Goal: Task Accomplishment & Management: Use online tool/utility

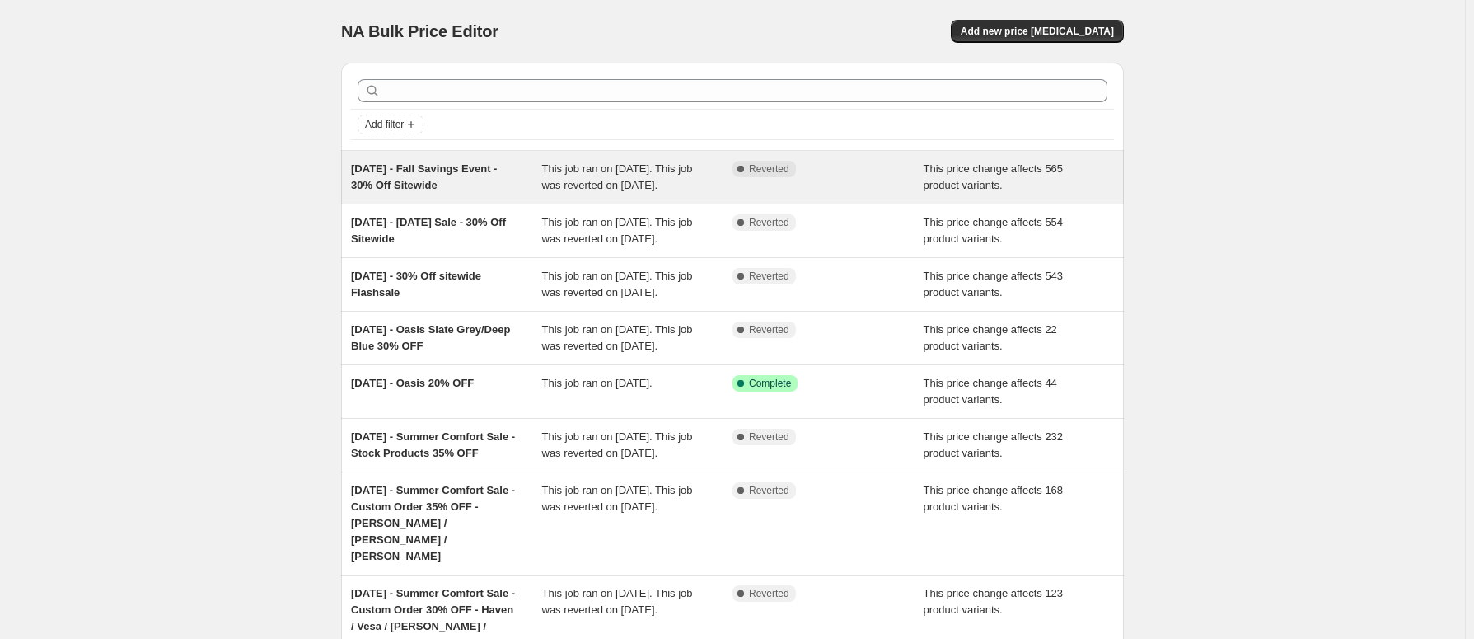
click at [503, 188] on div "[DATE] - Fall Savings Event - 30% Off Sitewide" at bounding box center [446, 177] width 191 height 33
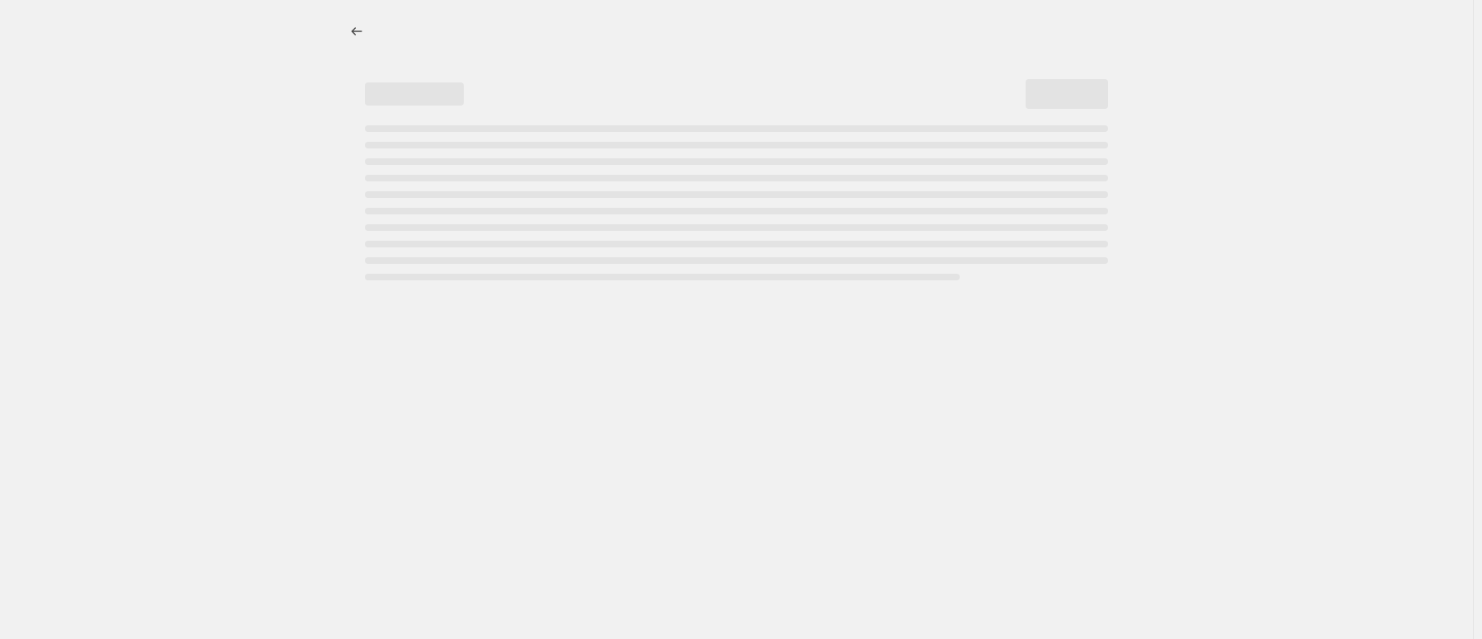
select select "pcap"
select select "no_change"
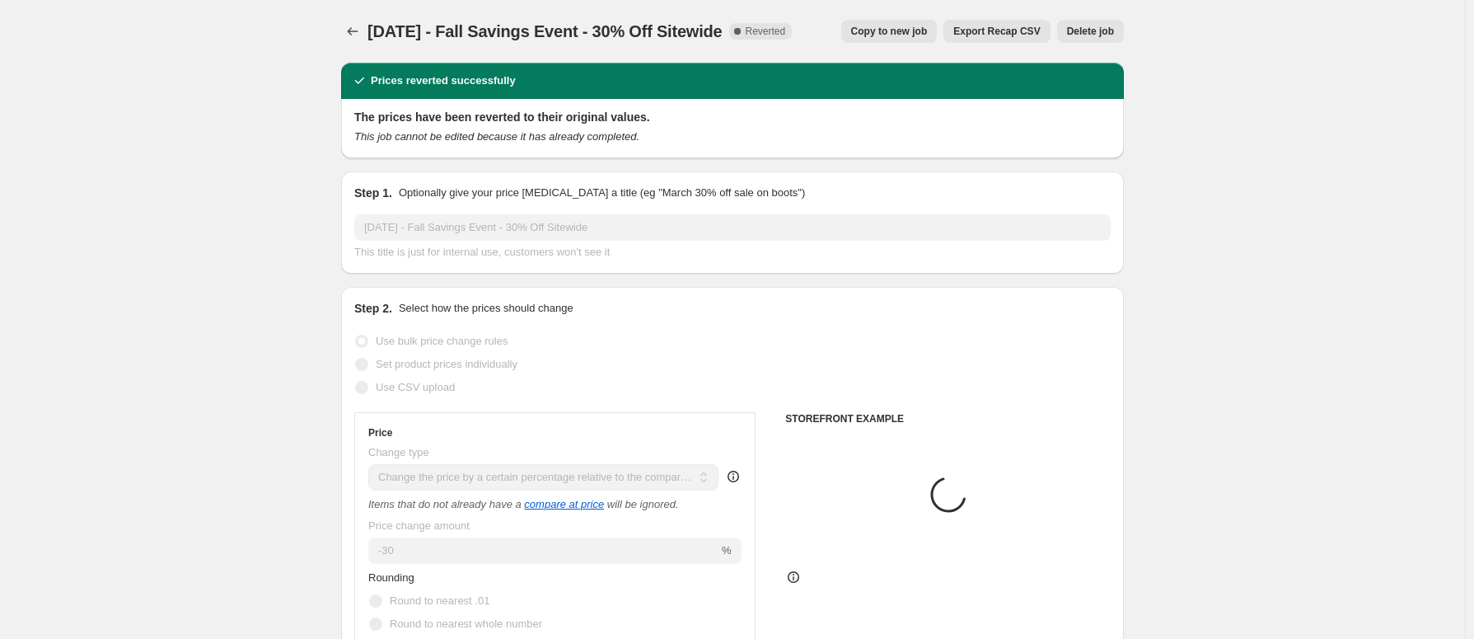
select select "collection"
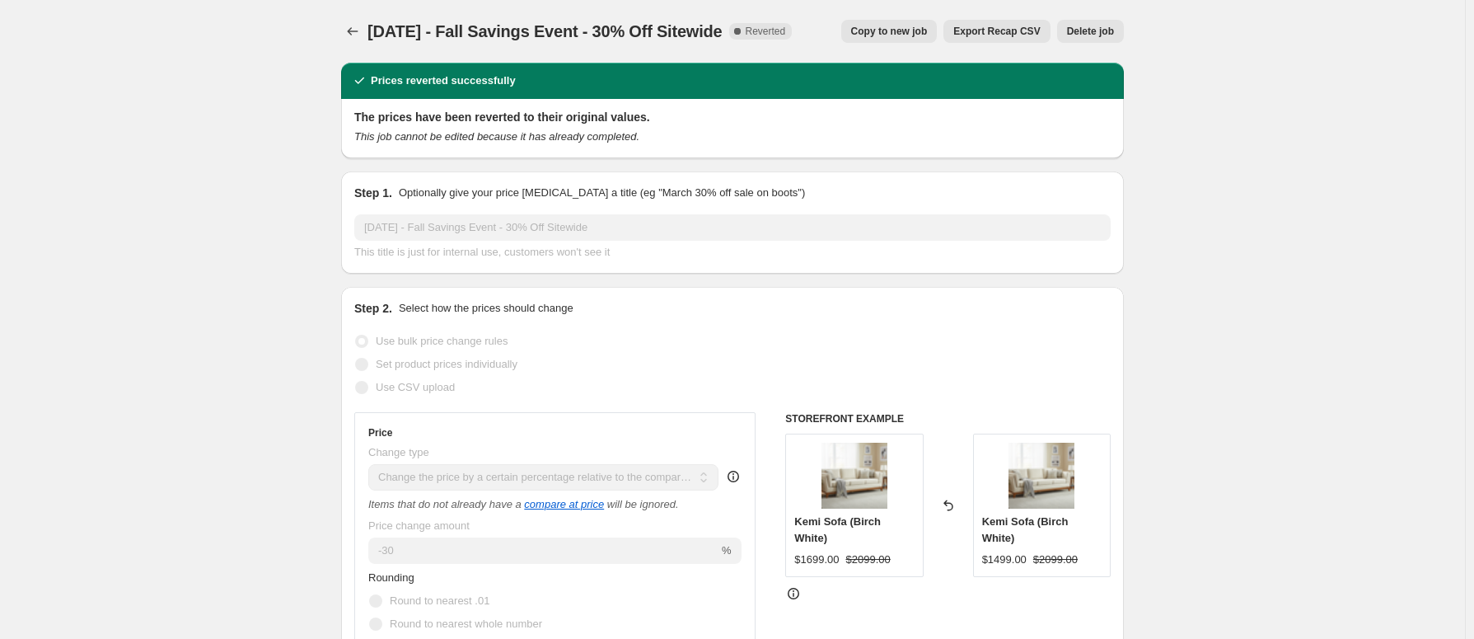
click at [886, 30] on span "Copy to new job" at bounding box center [889, 31] width 77 height 13
select select "pcap"
select select "no_change"
select select "collection"
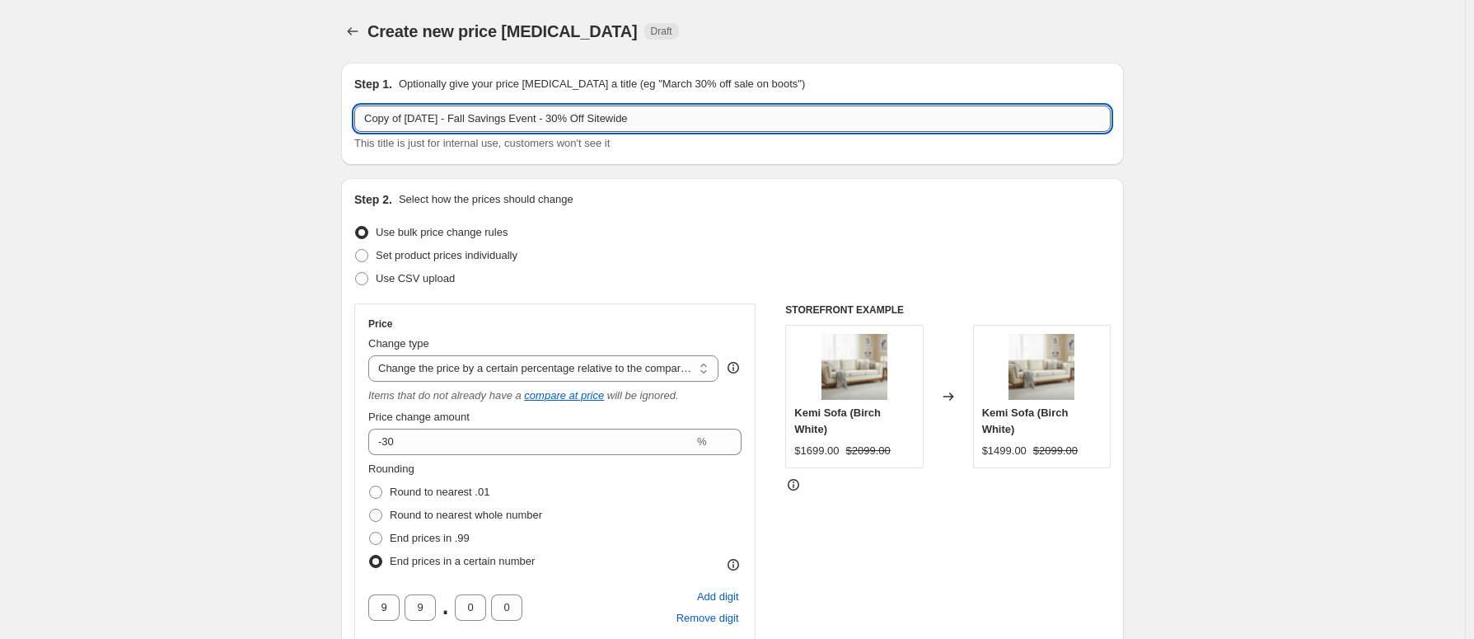
click at [563, 118] on input "Copy of [DATE] - Fall Savings Event - 30% Off Sitewide" at bounding box center [732, 118] width 756 height 26
click at [668, 120] on input "Copy of [DATE] - Fall Savings Event - 40% Off Sitewide" at bounding box center [732, 118] width 756 height 26
drag, startPoint x: 554, startPoint y: 116, endPoint x: 347, endPoint y: 121, distance: 206.9
click at [375, 115] on input "Copy of [DATE] - Fall Savings Event - 40% Off Sitewide" at bounding box center [732, 118] width 756 height 26
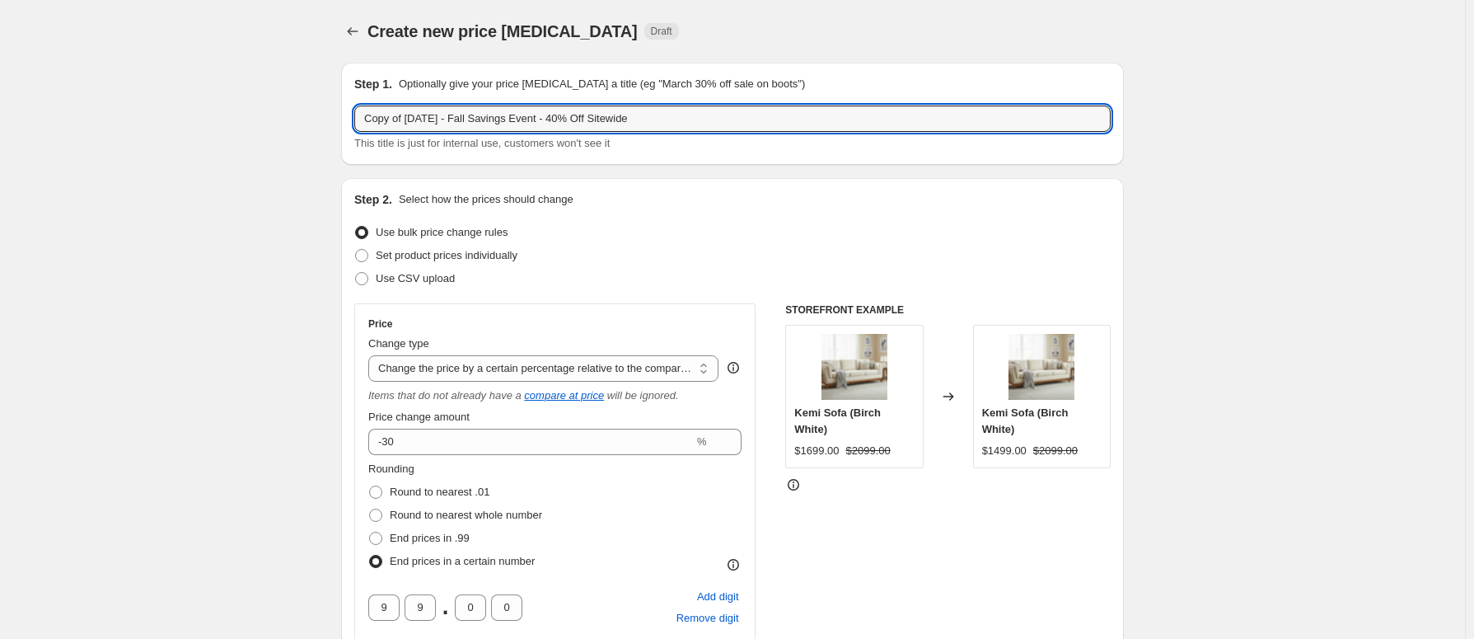
drag, startPoint x: 552, startPoint y: 116, endPoint x: 341, endPoint y: 106, distance: 211.2
type input "[DATE] - FLASH SALE - 40% Off Sitewide"
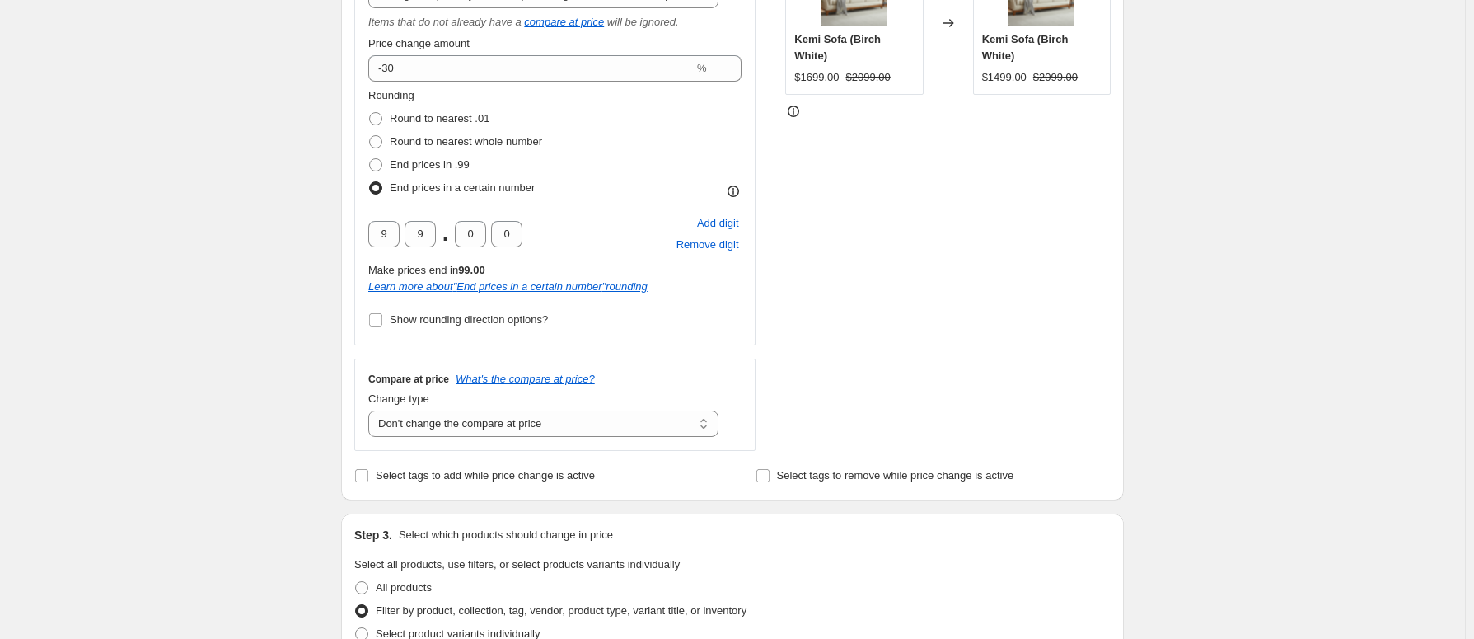
scroll to position [323, 0]
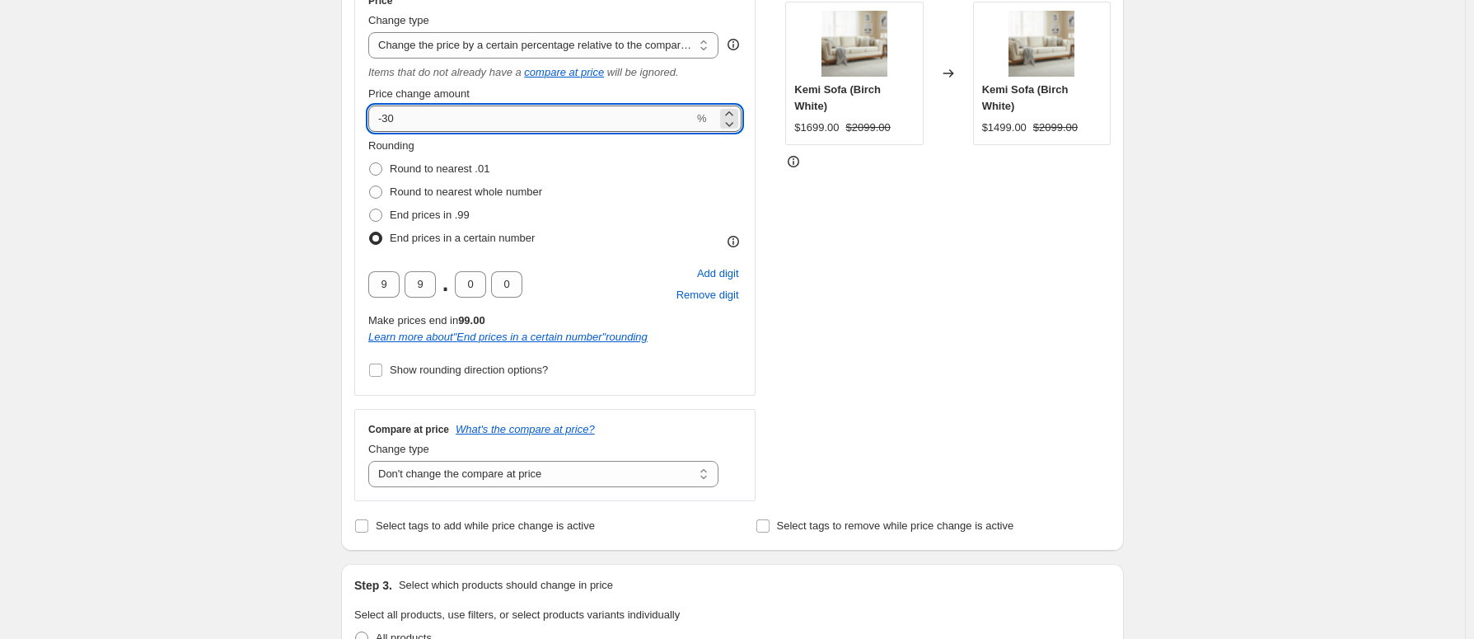
click at [390, 118] on input "-30" at bounding box center [531, 118] width 326 height 26
type input "-40"
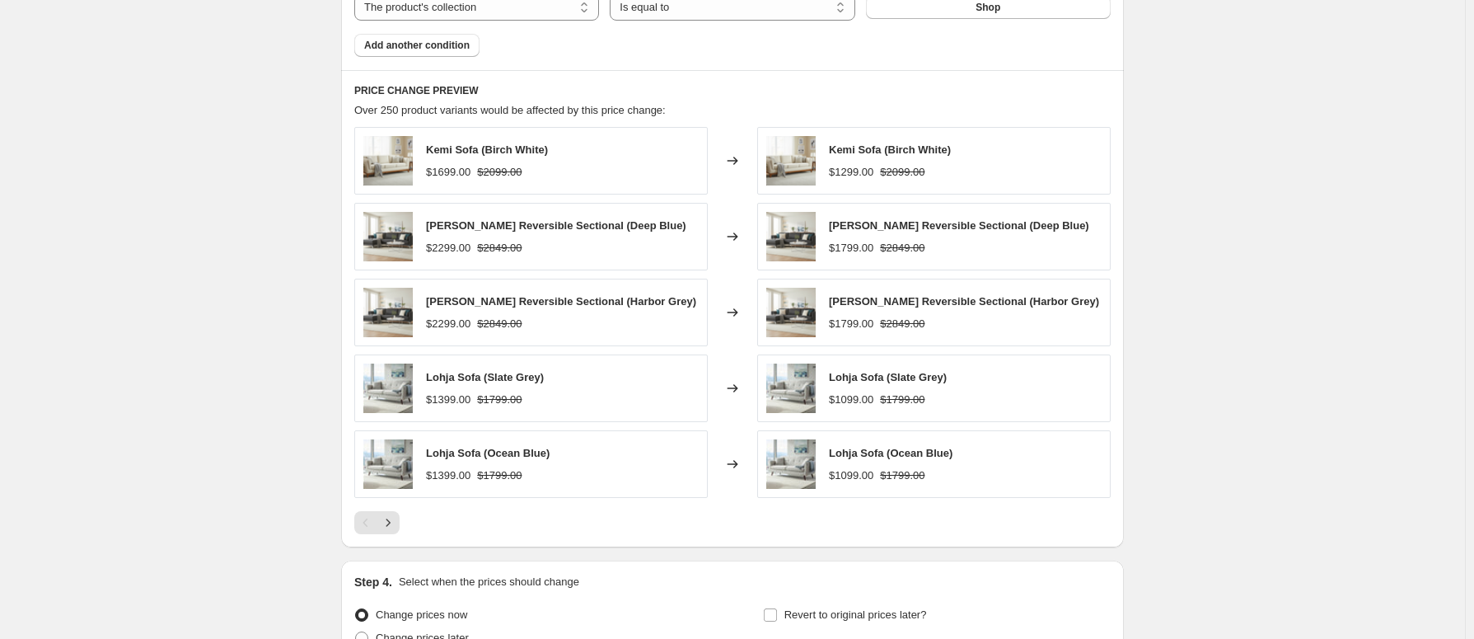
scroll to position [1312, 0]
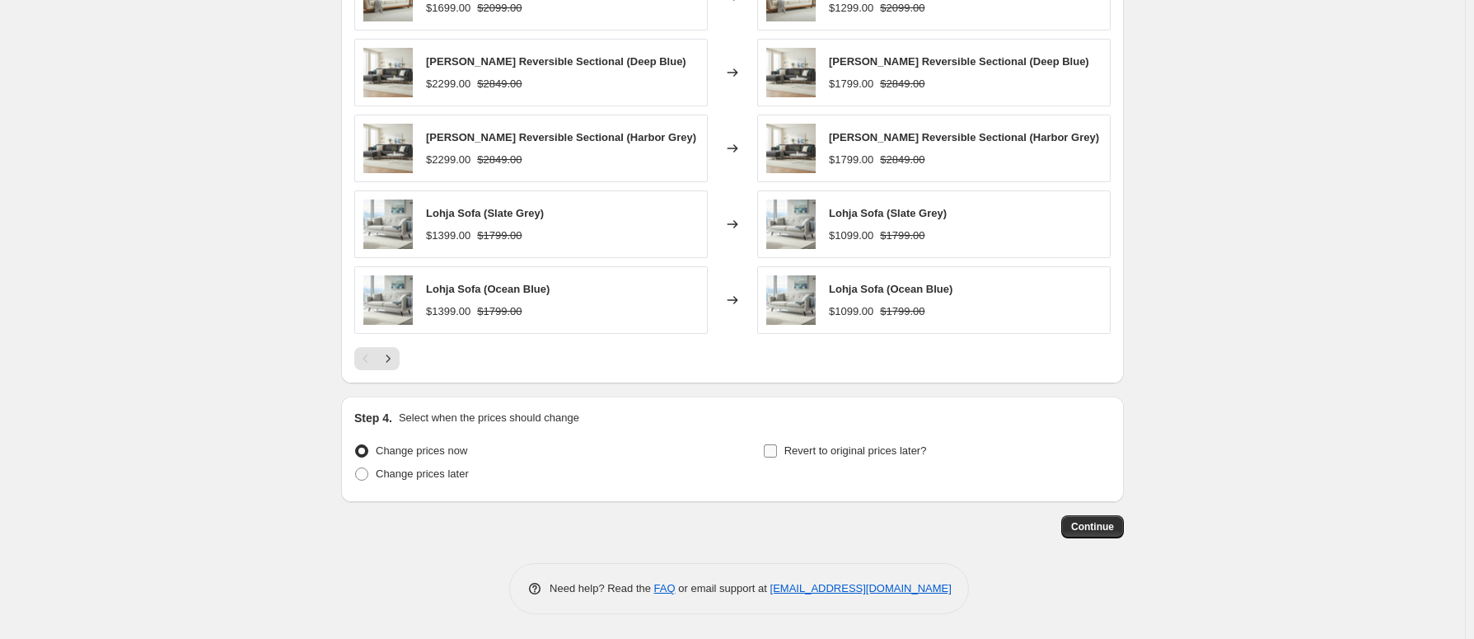
click at [774, 454] on input "Revert to original prices later?" at bounding box center [770, 450] width 13 height 13
checkbox input "true"
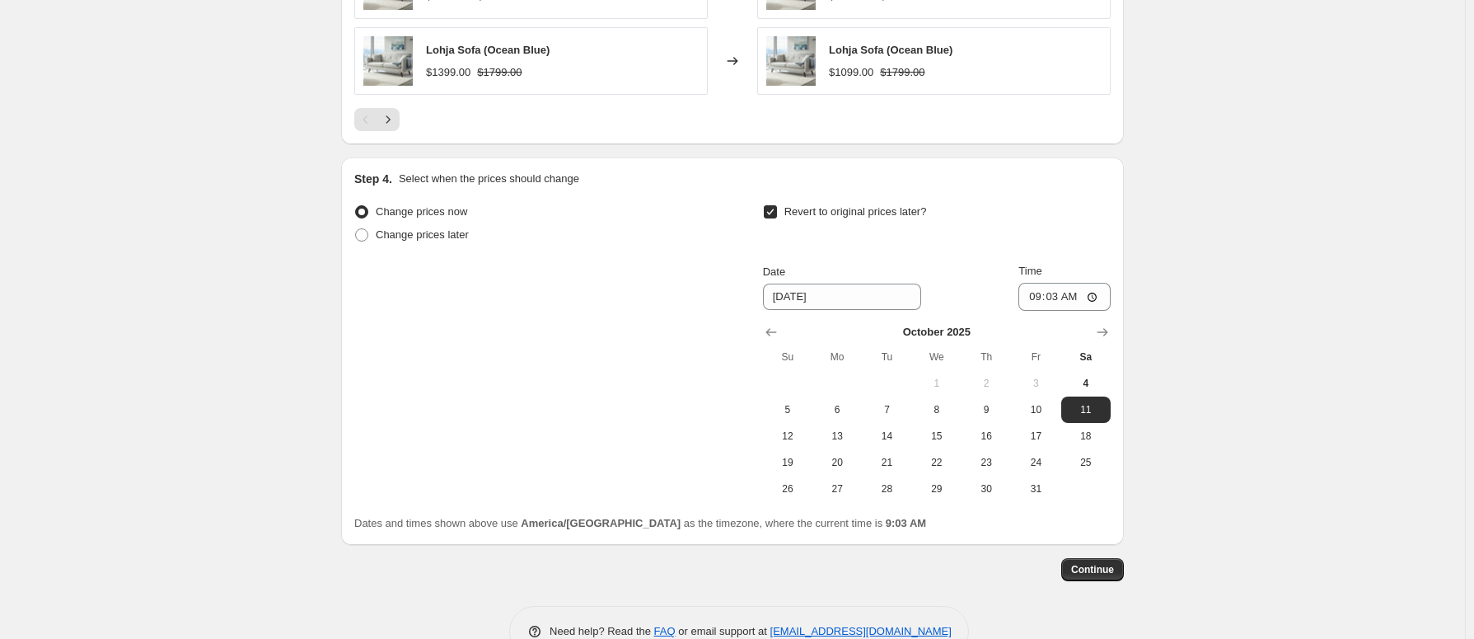
scroll to position [1559, 0]
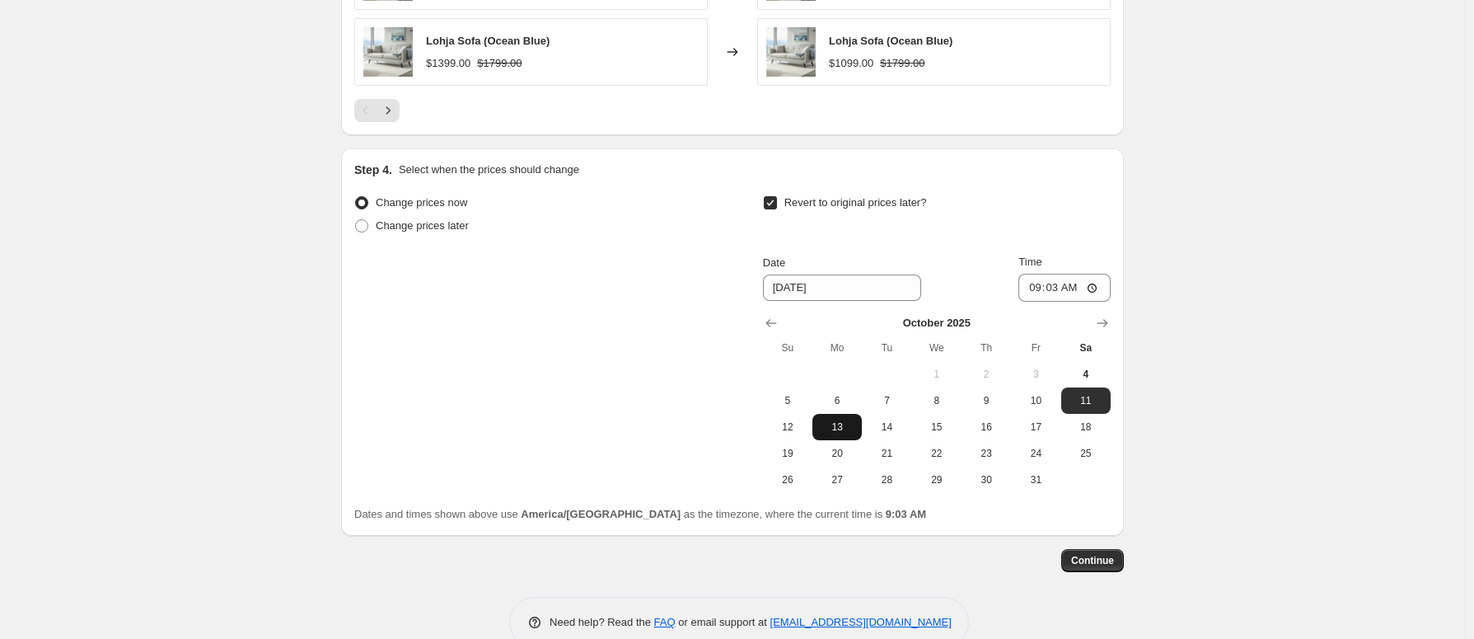
click at [837, 431] on span "13" at bounding box center [837, 426] width 36 height 13
type input "[DATE]"
click at [1064, 293] on input "09:03" at bounding box center [1065, 288] width 92 height 28
click at [1040, 293] on input "09:03" at bounding box center [1065, 288] width 92 height 28
click at [1102, 288] on input "09:03" at bounding box center [1065, 288] width 92 height 28
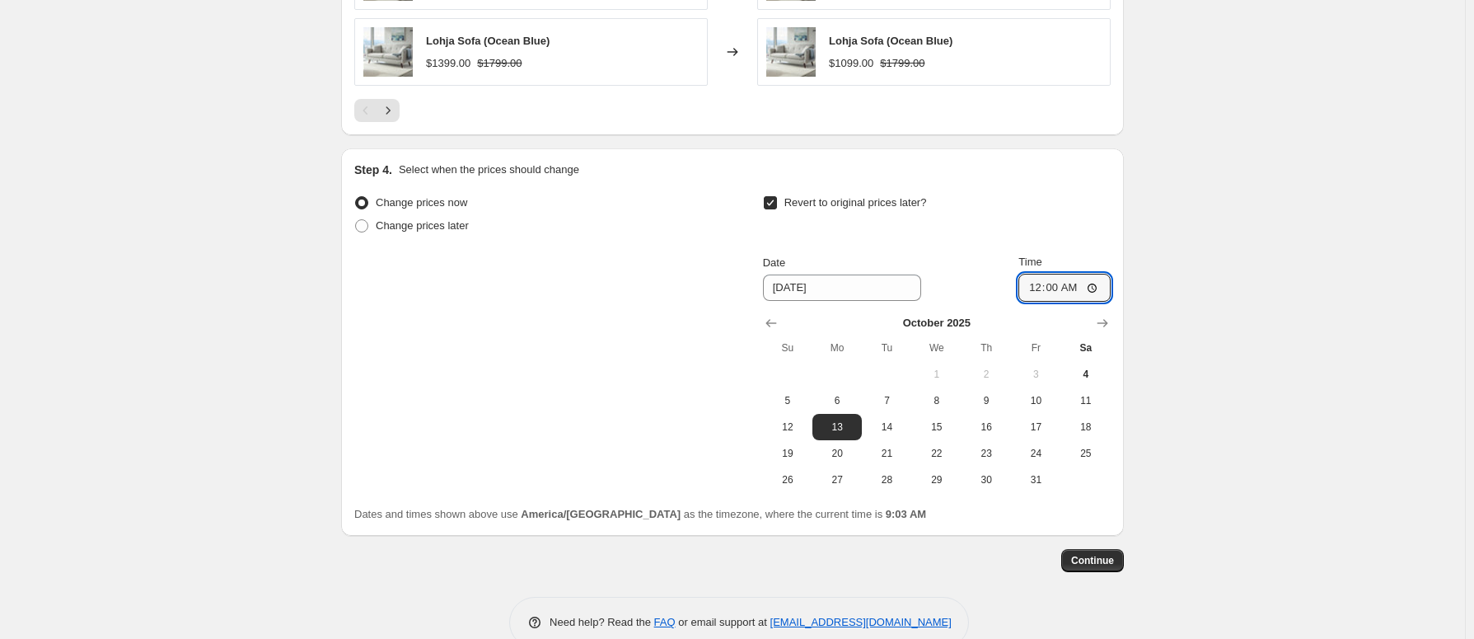
type input "00:00"
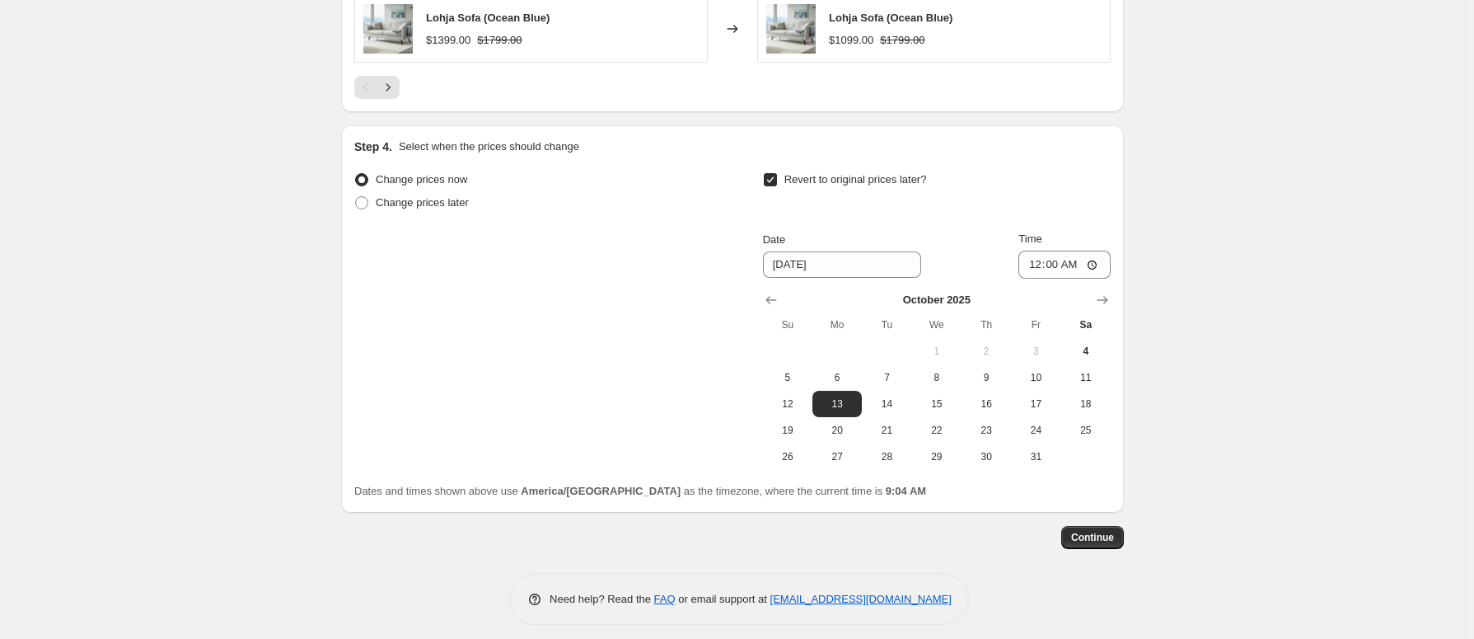
scroll to position [1594, 0]
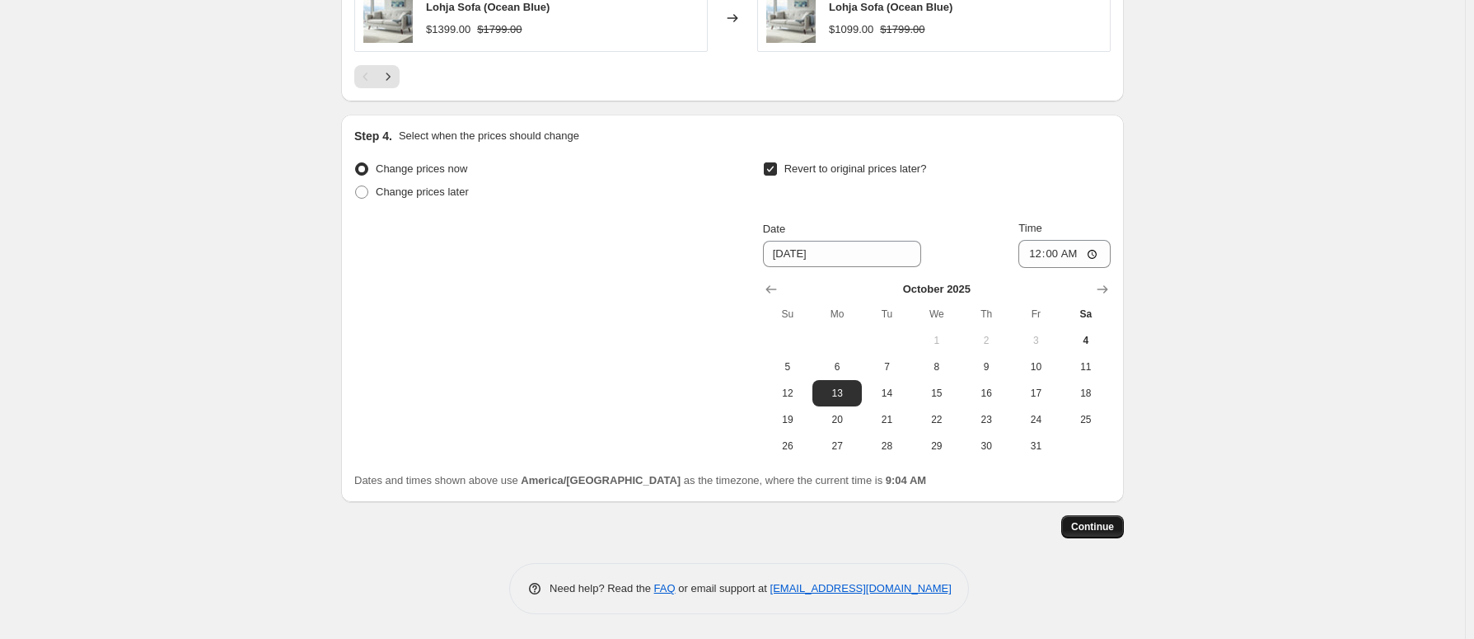
click at [1097, 528] on span "Continue" at bounding box center [1092, 526] width 43 height 13
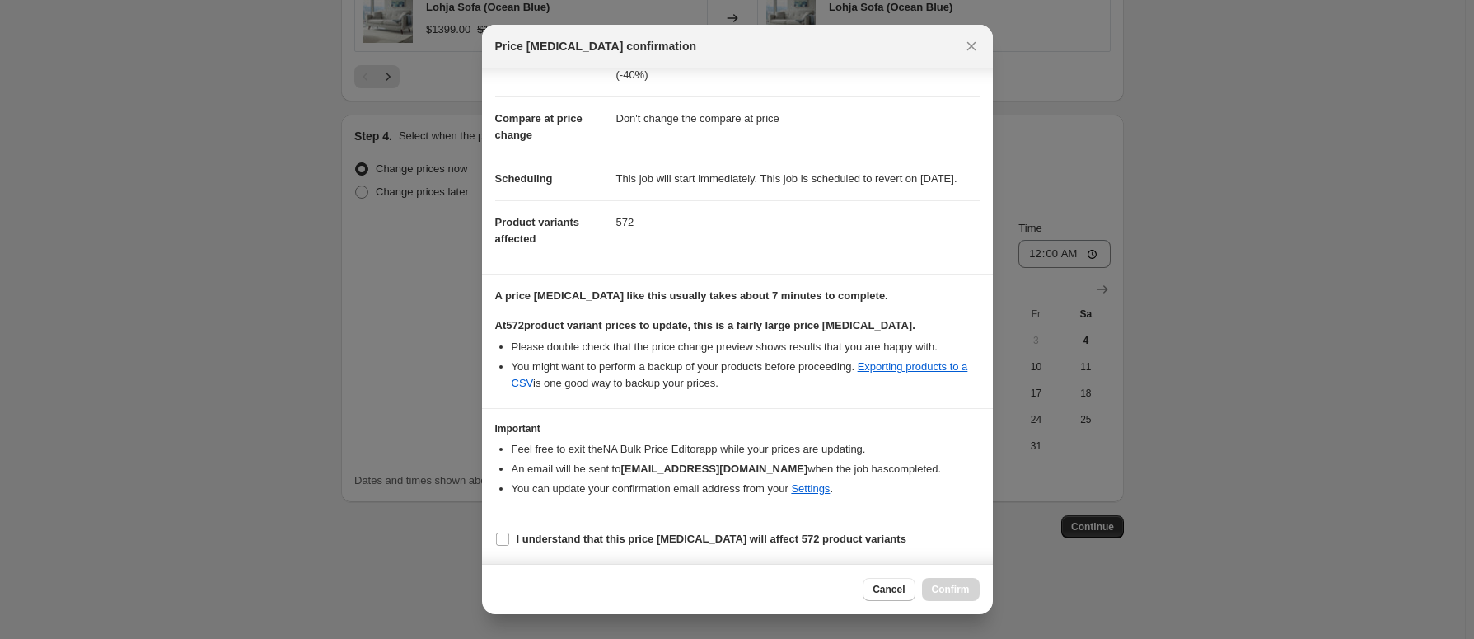
scroll to position [77, 0]
click at [894, 595] on span "Cancel" at bounding box center [889, 589] width 32 height 13
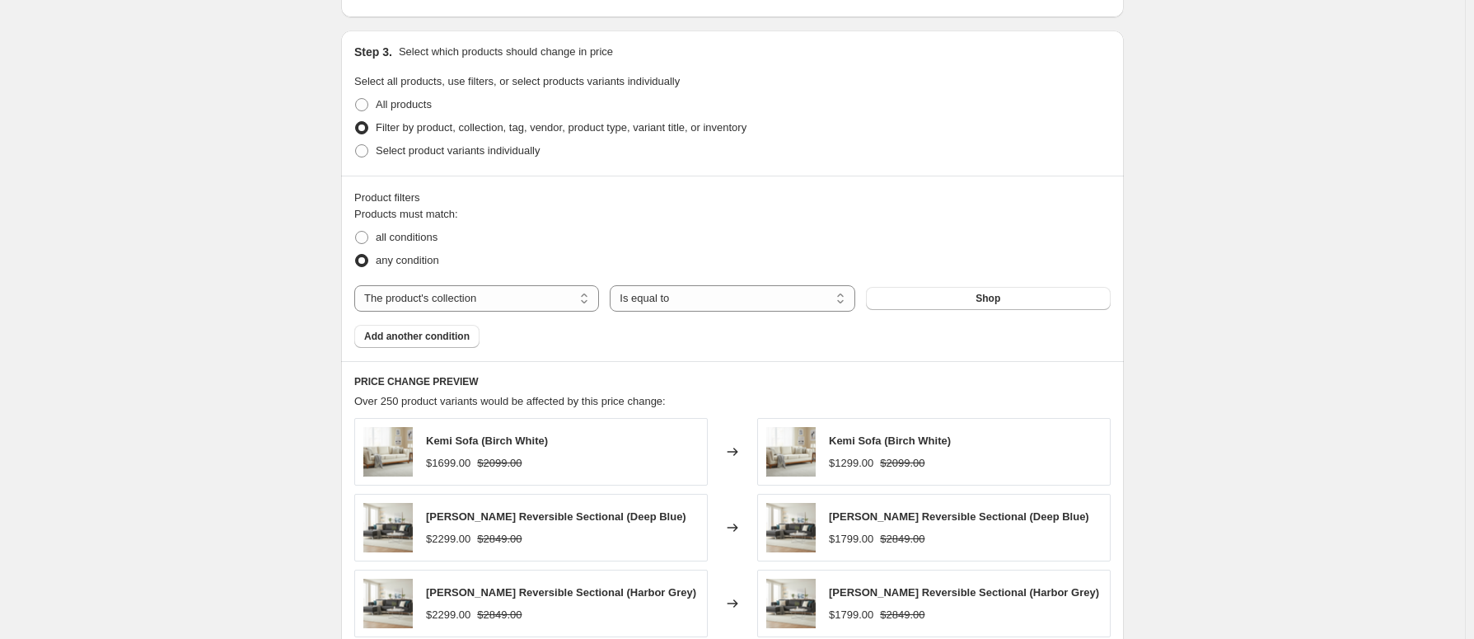
scroll to position [852, 0]
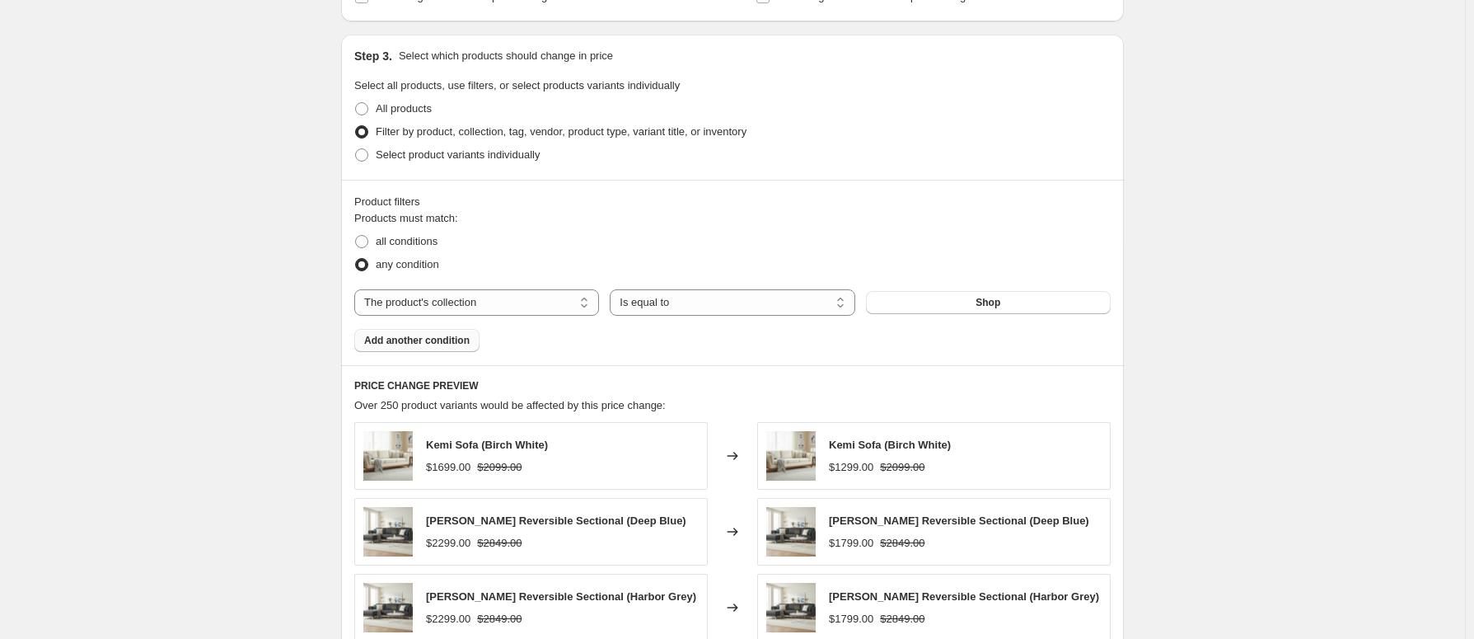
click at [450, 343] on span "Add another condition" at bounding box center [416, 340] width 105 height 13
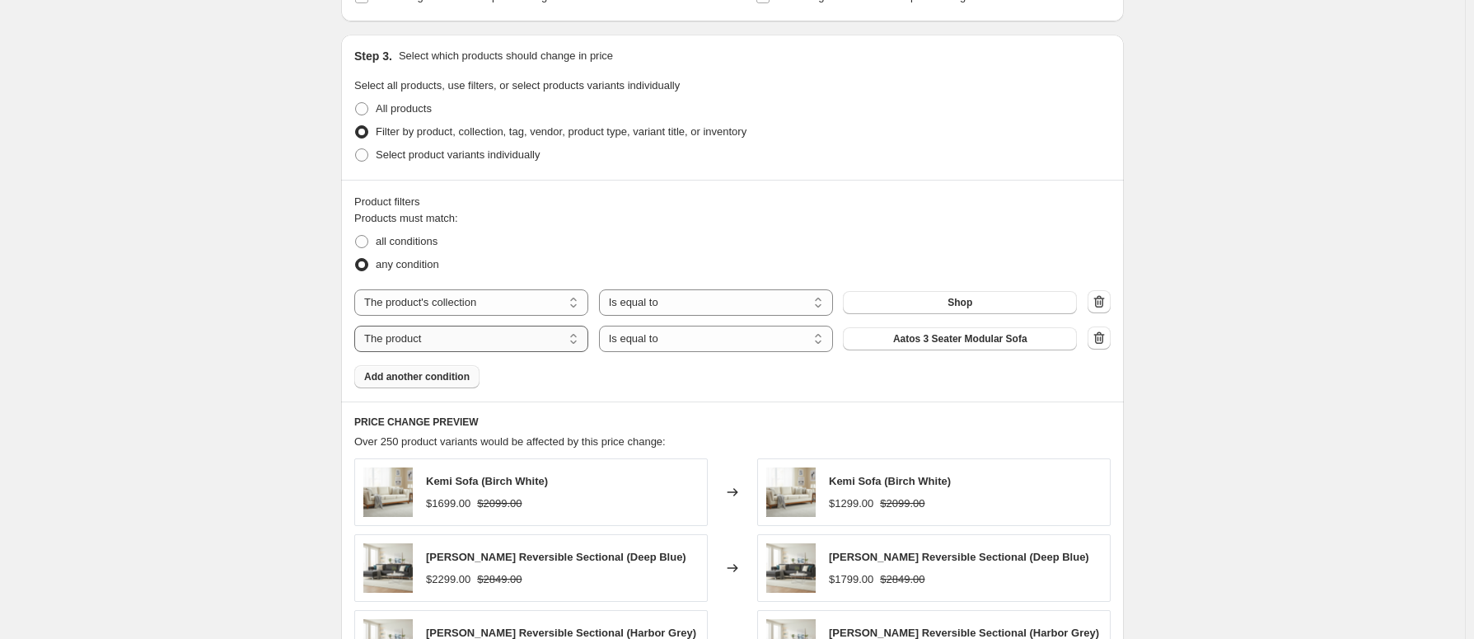
click at [507, 340] on select "The product The product's collection The product's tag The product's vendor The…" at bounding box center [471, 339] width 234 height 26
select select "collection"
click at [712, 340] on select "Is equal to Is not equal to" at bounding box center [716, 339] width 234 height 26
select select "not_equal"
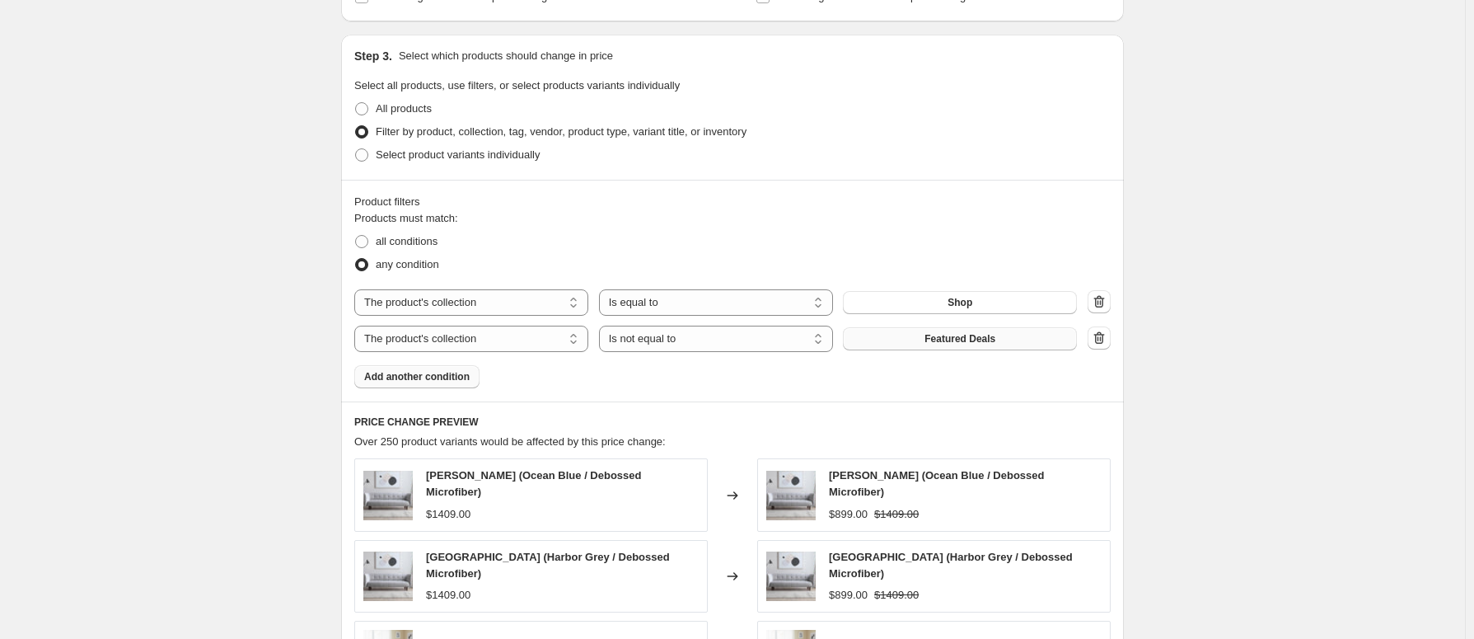
click at [948, 344] on span "Featured Deals" at bounding box center [960, 338] width 71 height 13
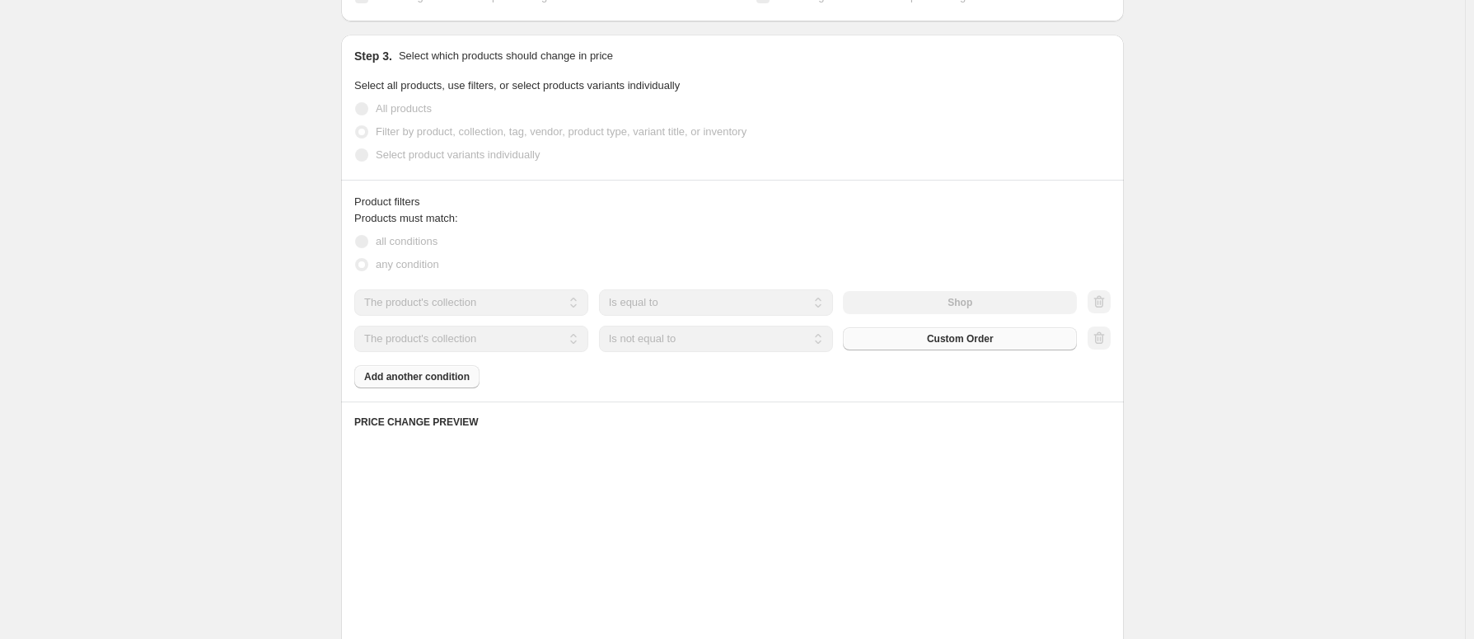
click at [1229, 257] on div "Create new price [MEDICAL_DATA]. This page is ready Create new price [MEDICAL_D…" at bounding box center [732, 282] width 1465 height 2268
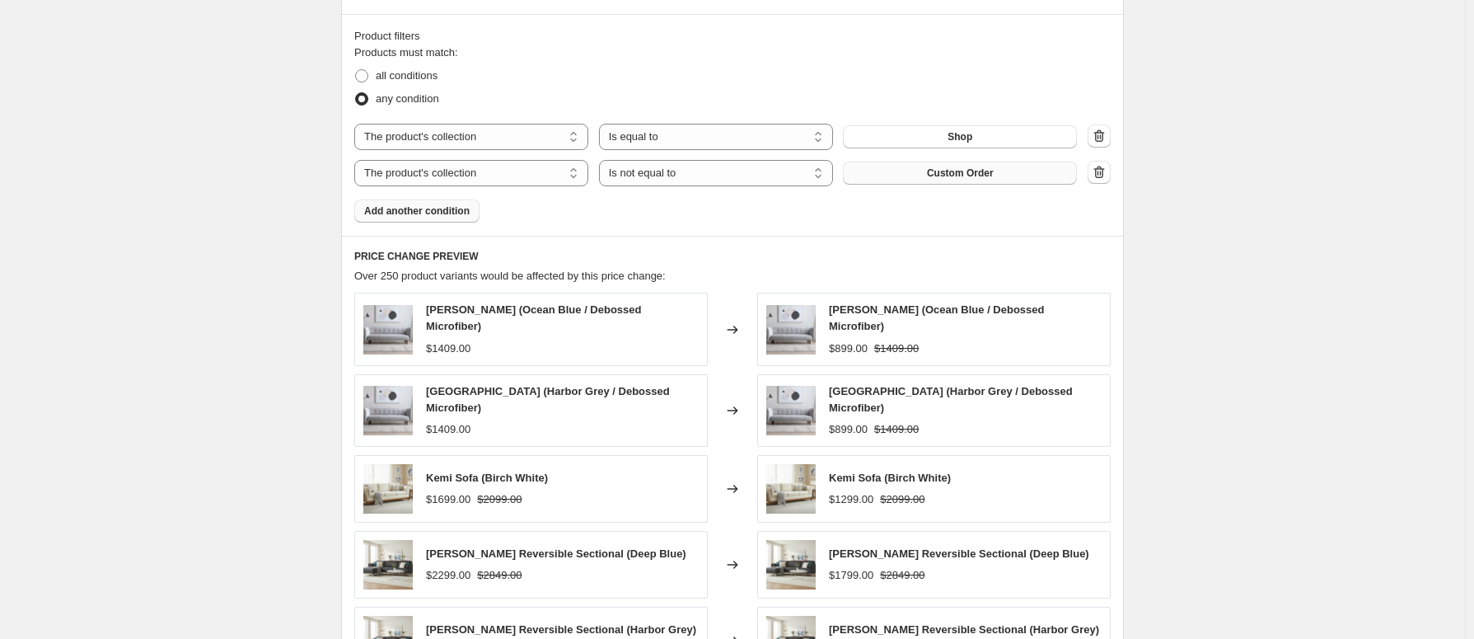
scroll to position [1017, 0]
click at [416, 213] on span "Add another condition" at bounding box center [416, 211] width 105 height 13
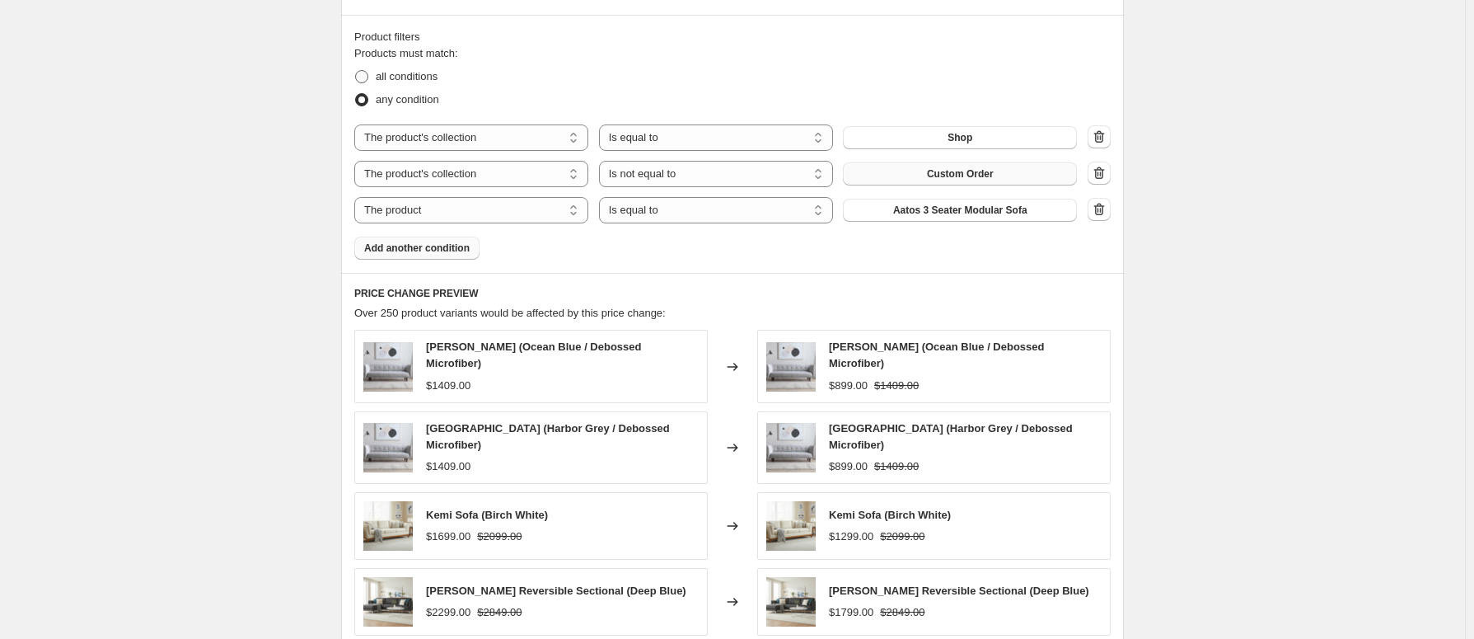
click at [363, 80] on span at bounding box center [361, 76] width 13 height 13
click at [356, 71] on input "all conditions" at bounding box center [355, 70] width 1 height 1
radio input "true"
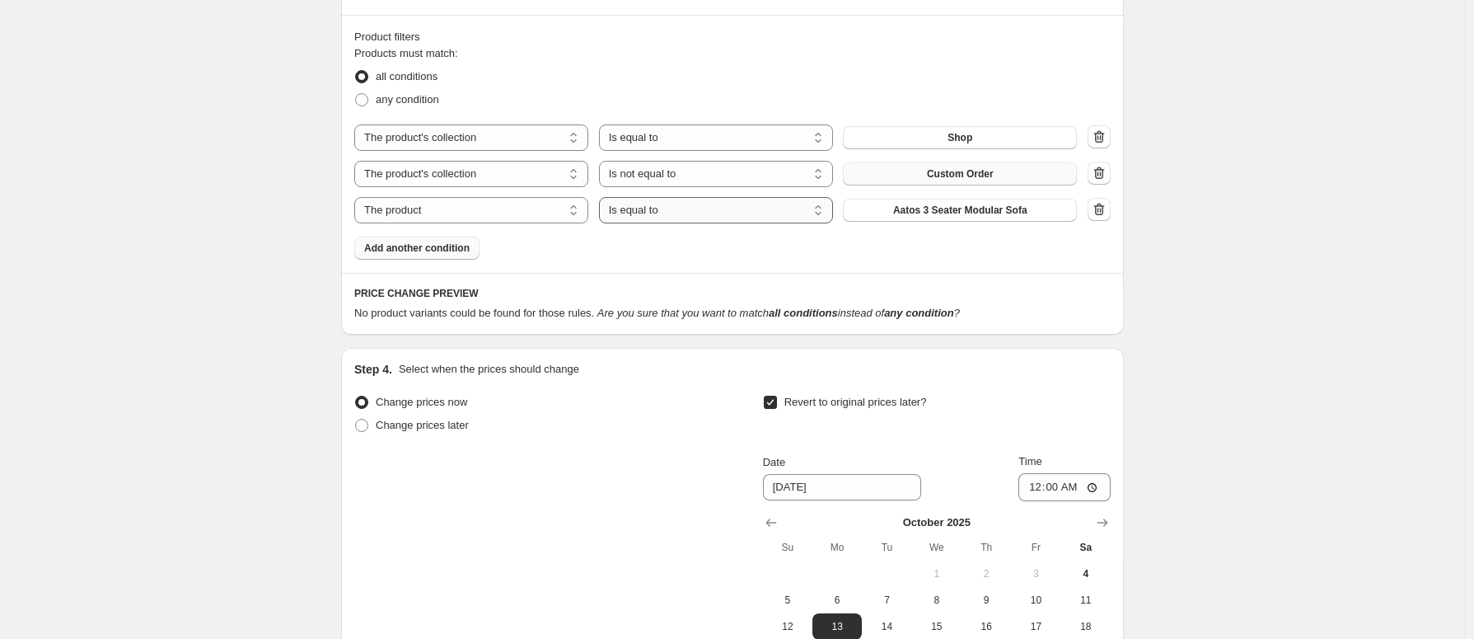
click at [662, 219] on select "Is equal to Is not equal to" at bounding box center [716, 210] width 234 height 26
click at [508, 218] on select "The product The product's collection The product's tag The product's vendor The…" at bounding box center [471, 210] width 234 height 26
select select "product_status"
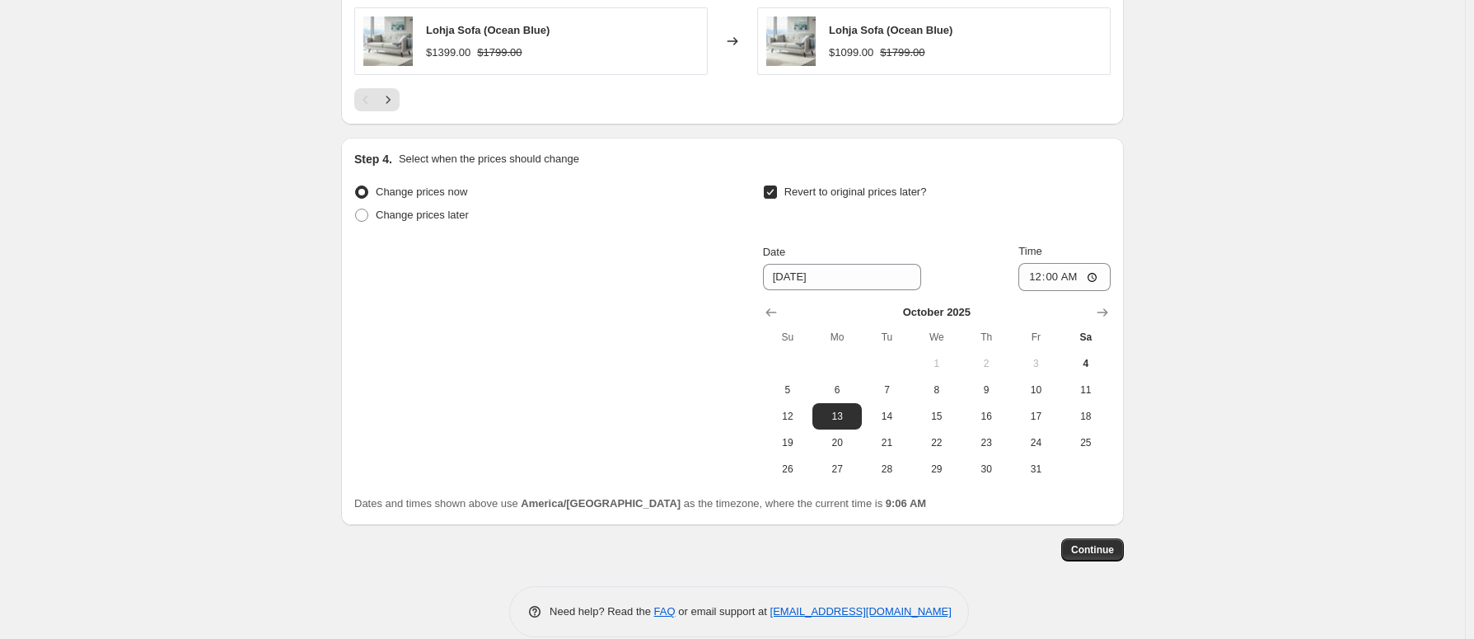
scroll to position [1666, 0]
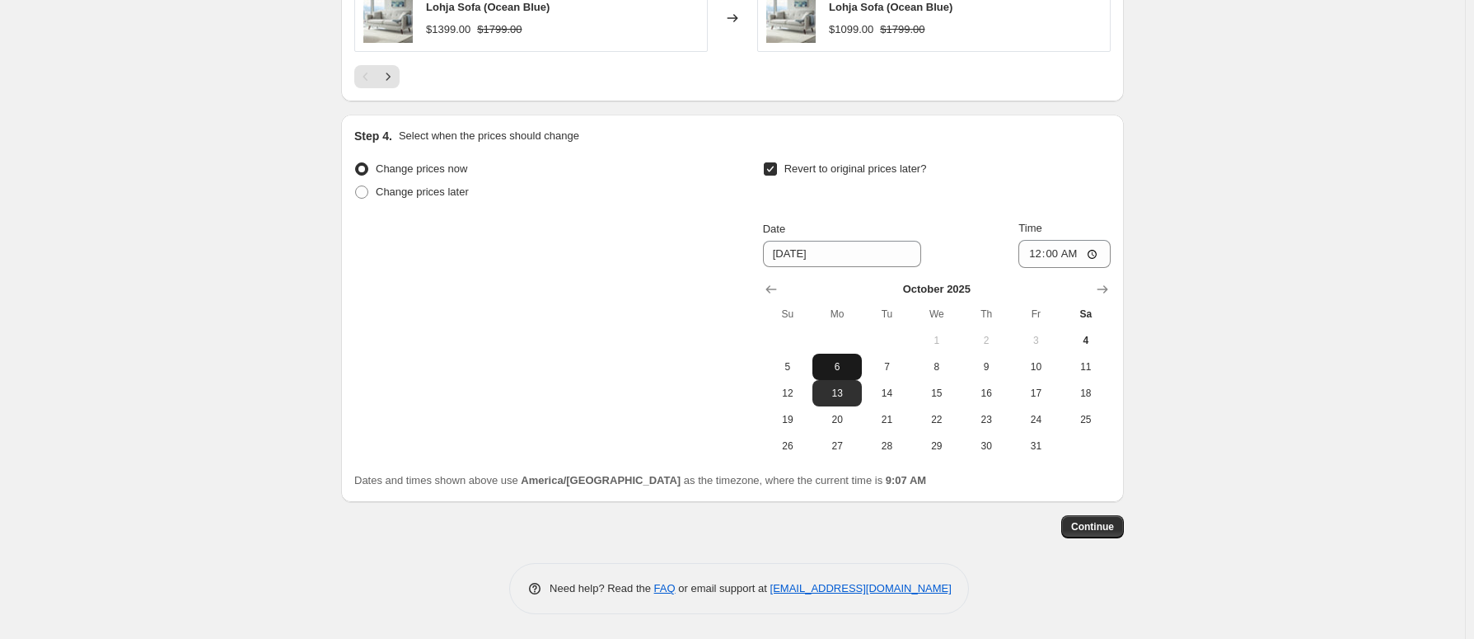
click at [849, 359] on button "6" at bounding box center [837, 367] width 49 height 26
type input "[DATE]"
drag, startPoint x: 1099, startPoint y: 532, endPoint x: 1089, endPoint y: 528, distance: 11.2
click at [1089, 528] on span "Continue" at bounding box center [1092, 526] width 43 height 13
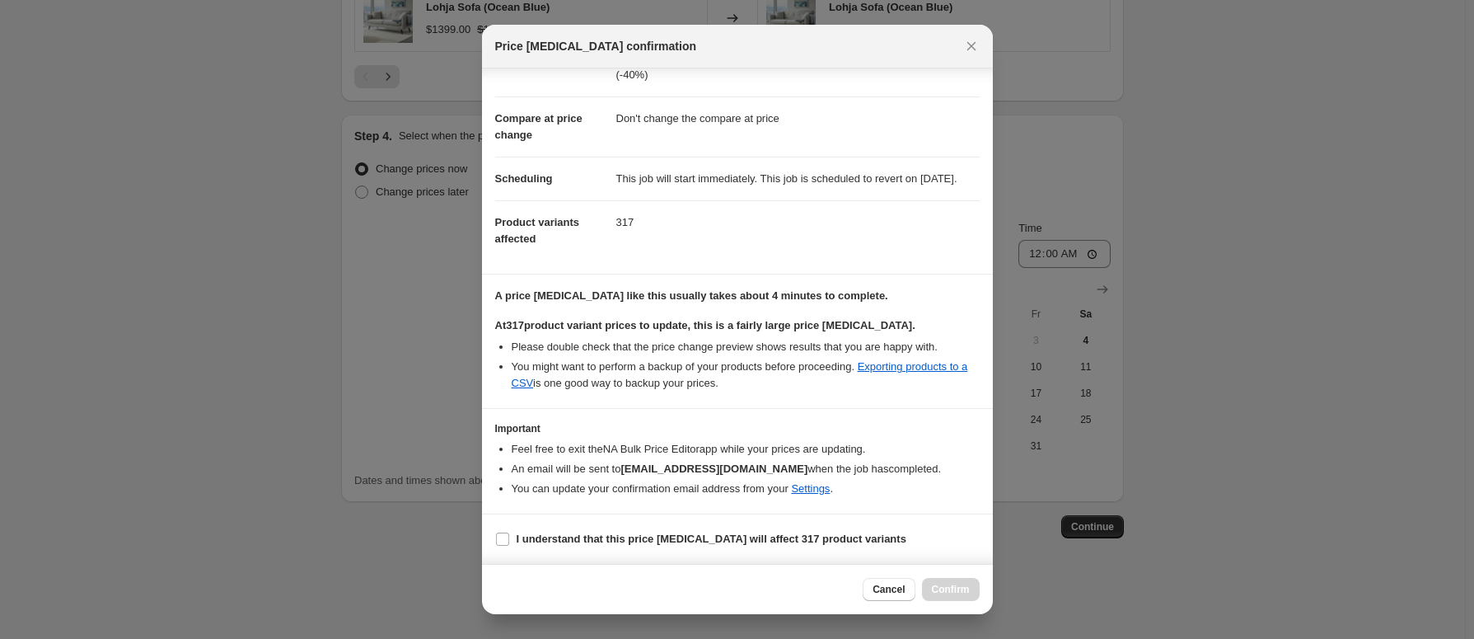
scroll to position [77, 0]
click at [621, 538] on b "I understand that this price [MEDICAL_DATA] will affect 317 product variants" at bounding box center [712, 538] width 390 height 12
click at [509, 538] on input "I understand that this price [MEDICAL_DATA] will affect 317 product variants" at bounding box center [502, 538] width 13 height 13
checkbox input "true"
click at [944, 590] on span "Confirm" at bounding box center [951, 589] width 38 height 13
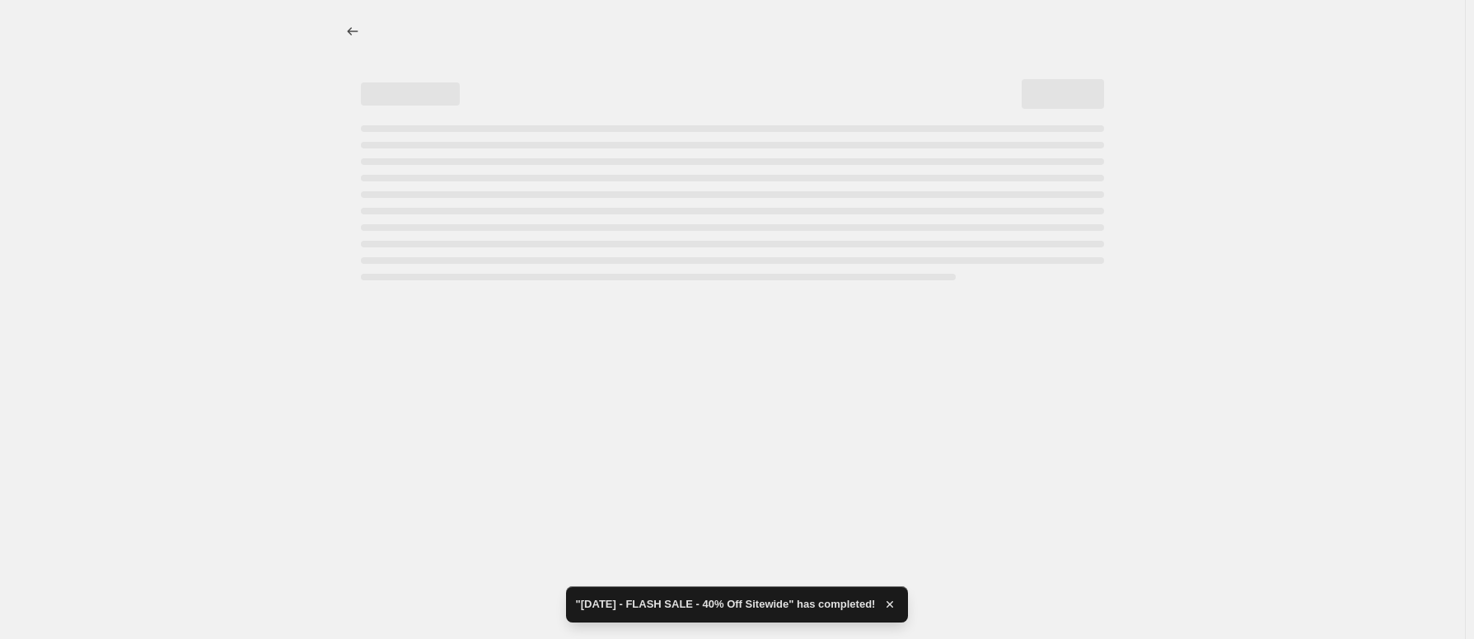
select select "pcap"
select select "no_change"
select select "collection"
select select "not_equal"
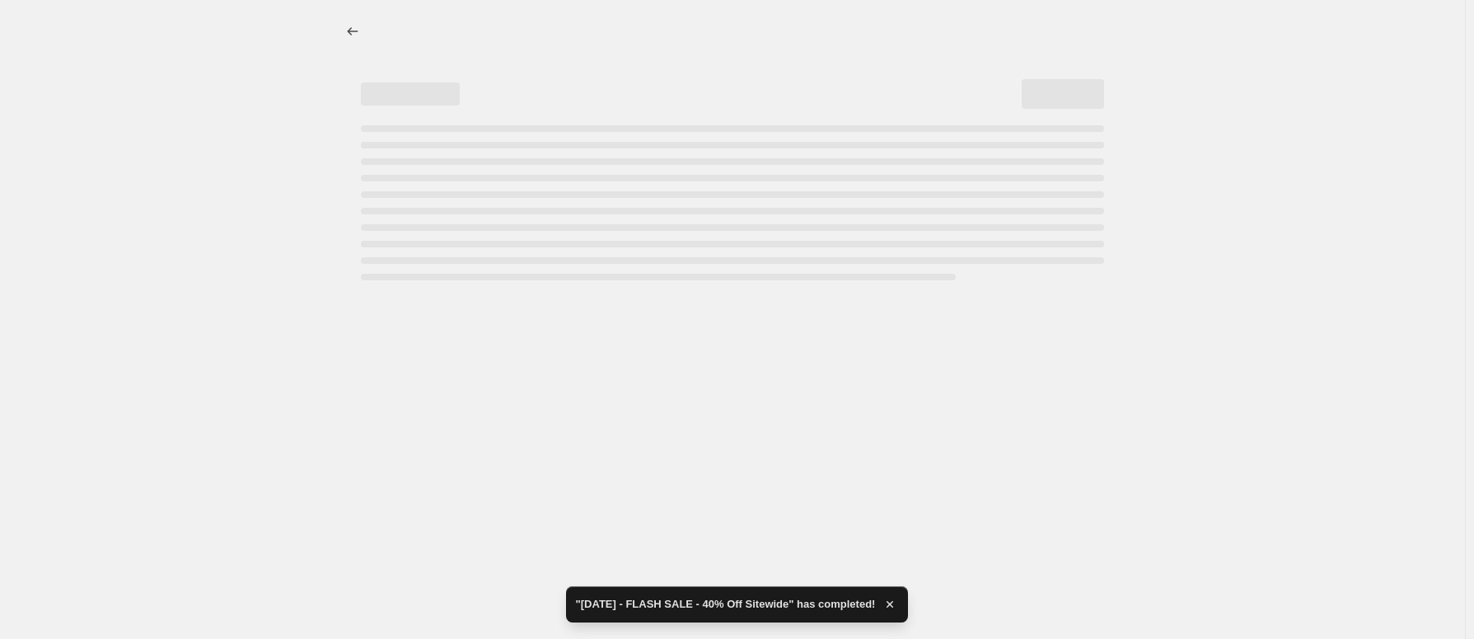
select select "product_status"
